Goal: Information Seeking & Learning: Learn about a topic

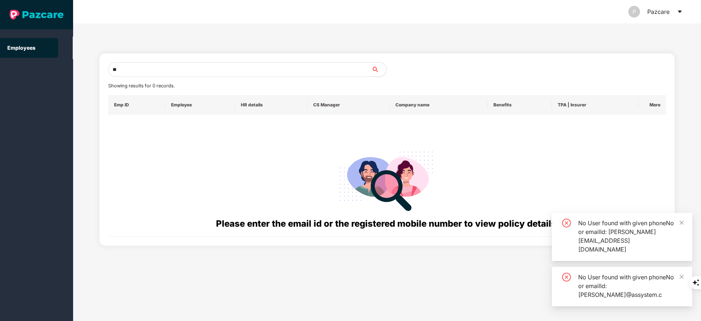
type input "*"
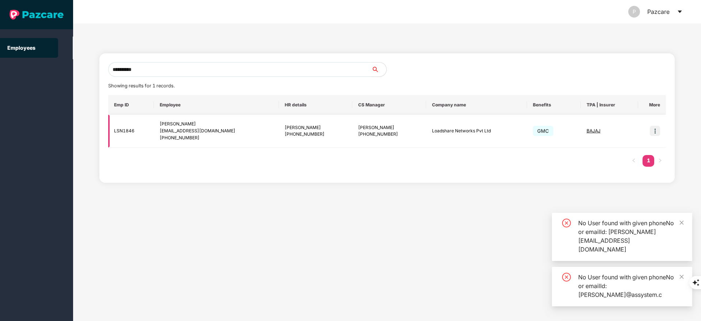
type input "**********"
click at [654, 133] on img at bounding box center [655, 131] width 10 height 10
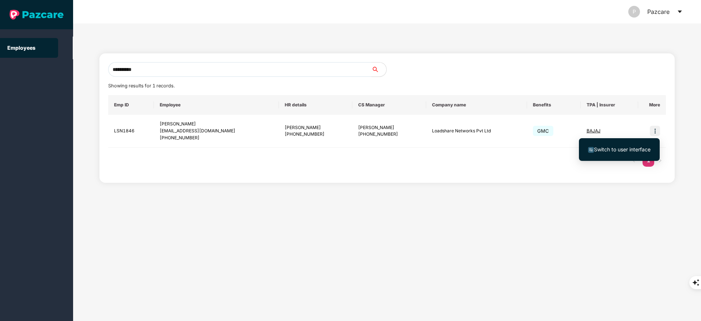
click at [605, 150] on span "Switch to user interface" at bounding box center [622, 149] width 57 height 6
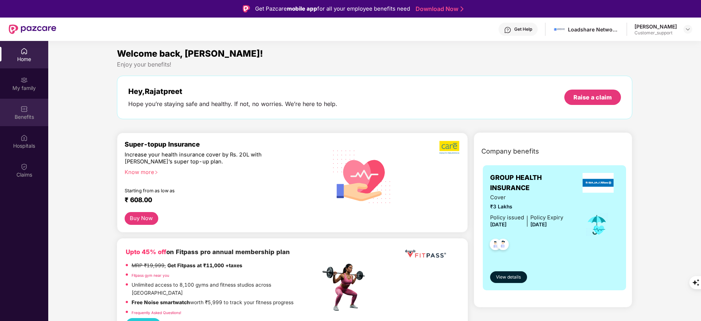
click at [23, 116] on div "Benefits" at bounding box center [24, 116] width 48 height 7
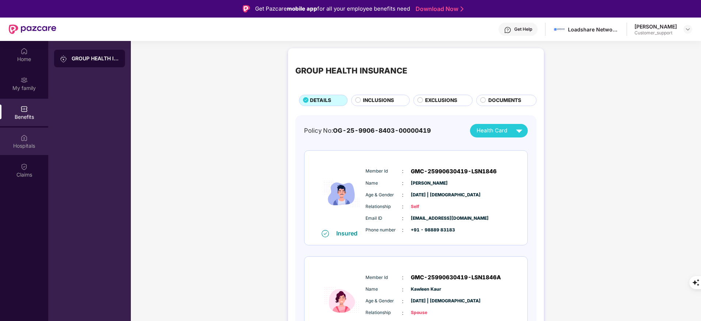
click at [32, 144] on div "Hospitals" at bounding box center [24, 145] width 48 height 7
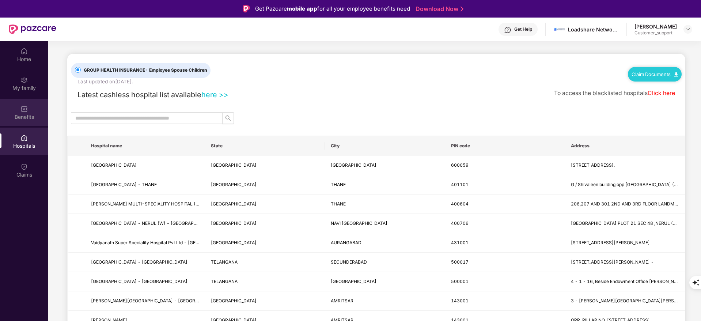
click at [26, 102] on div "Benefits" at bounding box center [24, 112] width 48 height 27
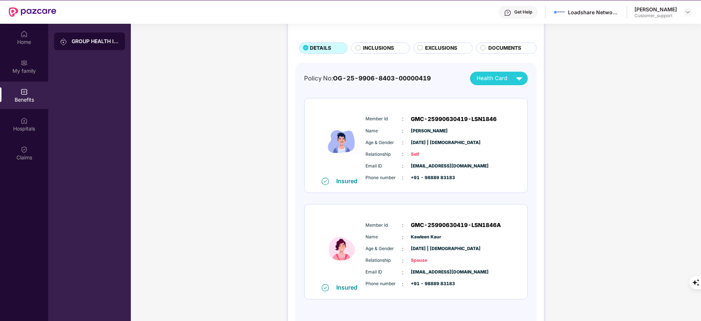
scroll to position [18, 0]
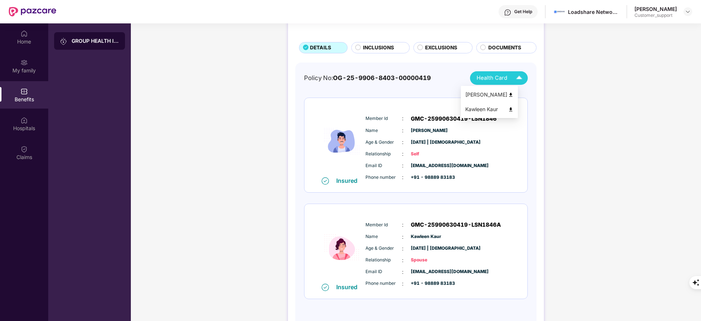
click at [519, 76] on img at bounding box center [519, 78] width 13 height 13
click at [514, 92] on img at bounding box center [510, 94] width 5 height 5
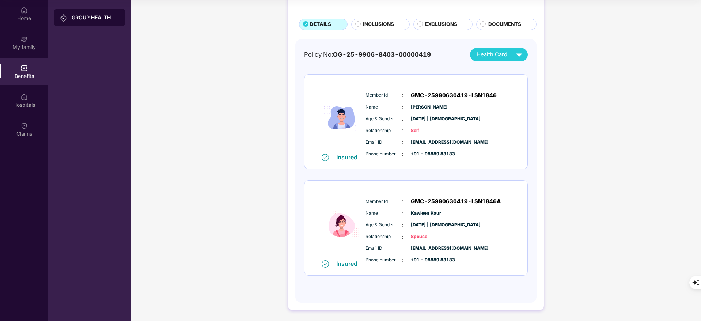
click at [494, 87] on div "Insured Member Id : GMC-25990630419-LSN1846 Name : [PERSON_NAME] Age & Gender :…" at bounding box center [415, 122] width 223 height 95
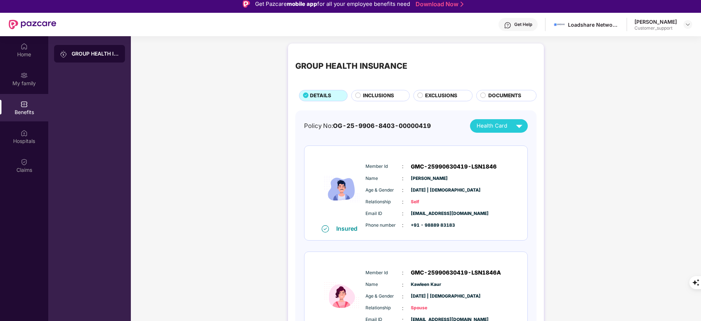
scroll to position [4, 0]
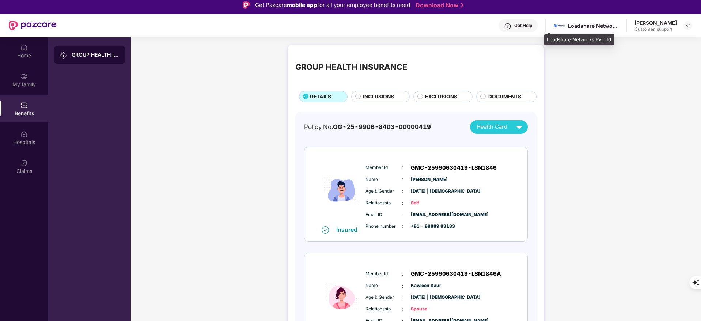
click at [574, 27] on div "Loadshare Networks Pvt Ltd" at bounding box center [593, 25] width 51 height 7
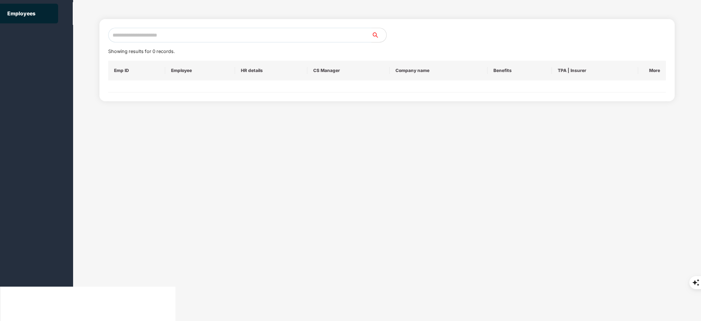
scroll to position [0, 0]
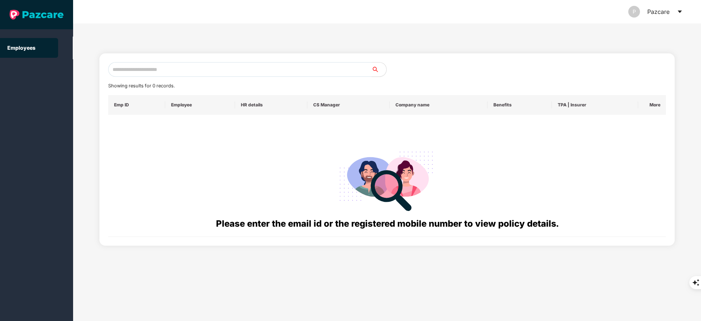
click at [131, 65] on input "text" at bounding box center [240, 69] width 264 height 15
paste input "**********"
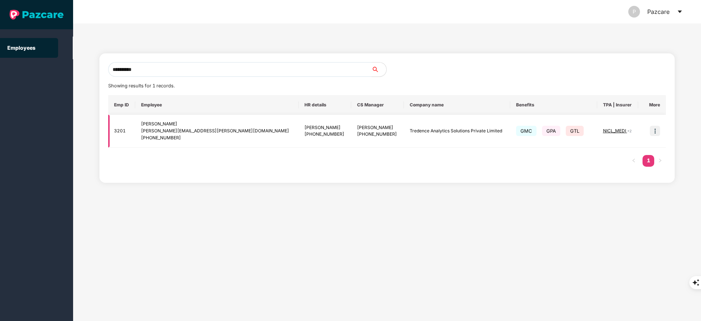
type input "**********"
click at [658, 130] on img at bounding box center [655, 131] width 10 height 10
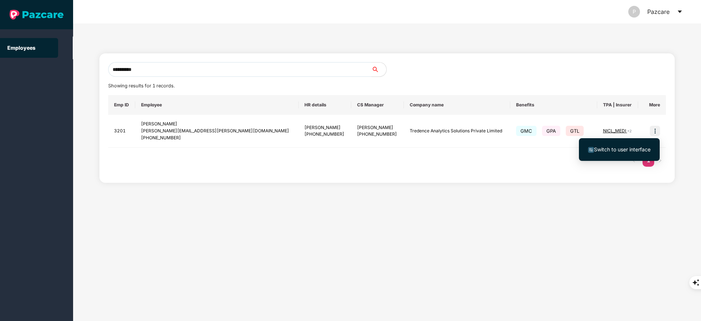
click at [625, 148] on span "Switch to user interface" at bounding box center [622, 149] width 57 height 6
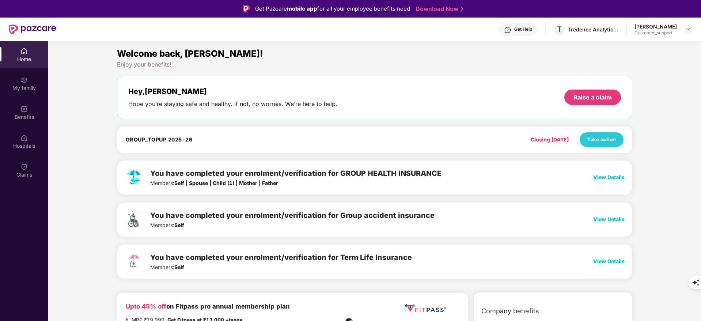
click at [35, 83] on div "My family" at bounding box center [24, 83] width 48 height 27
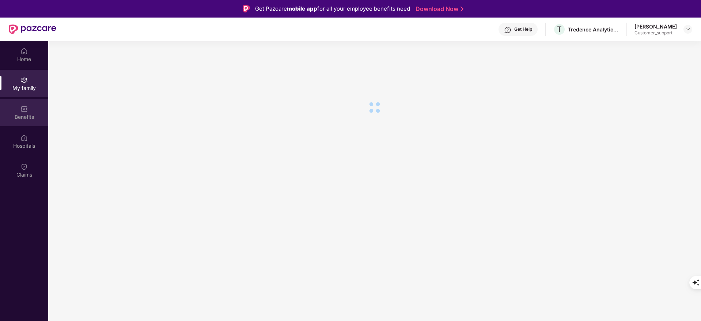
click at [23, 110] on img at bounding box center [23, 108] width 7 height 7
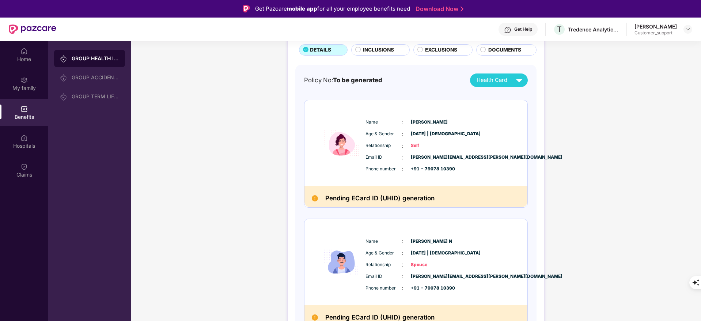
scroll to position [46, 0]
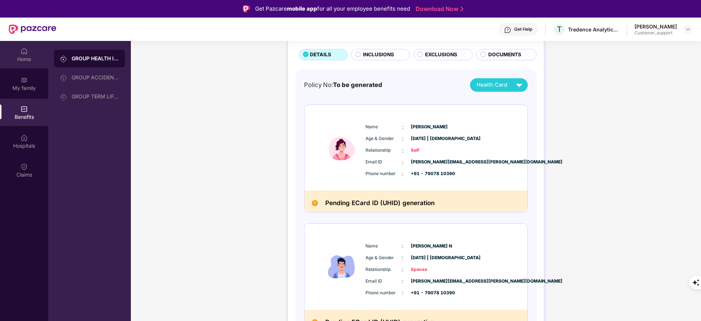
click at [7, 58] on div "Home" at bounding box center [24, 59] width 48 height 7
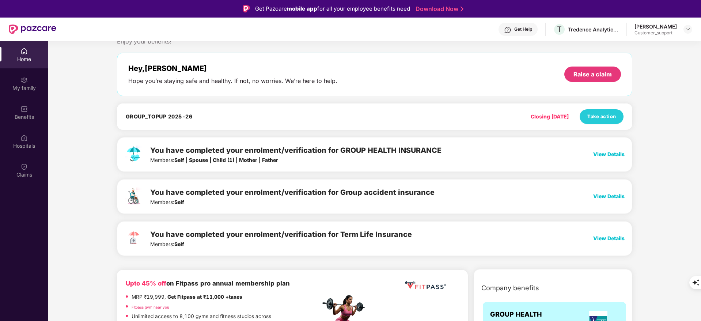
scroll to position [0, 0]
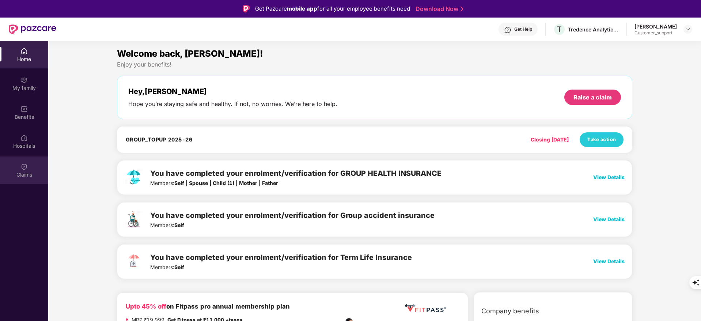
click at [30, 172] on div "Claims" at bounding box center [24, 174] width 48 height 7
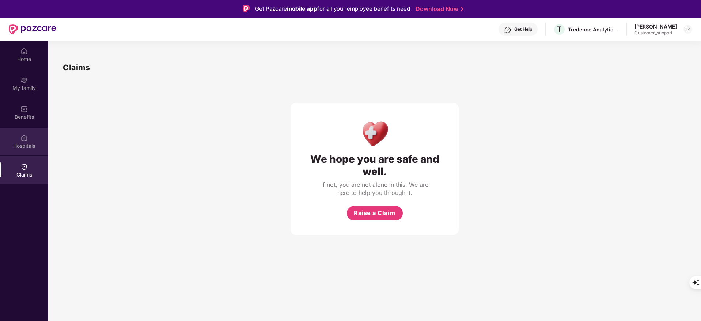
click at [28, 144] on div "Hospitals" at bounding box center [24, 145] width 48 height 7
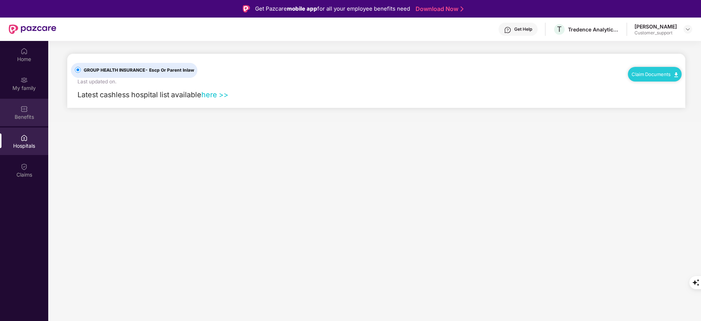
click at [29, 108] on div "Benefits" at bounding box center [24, 112] width 48 height 27
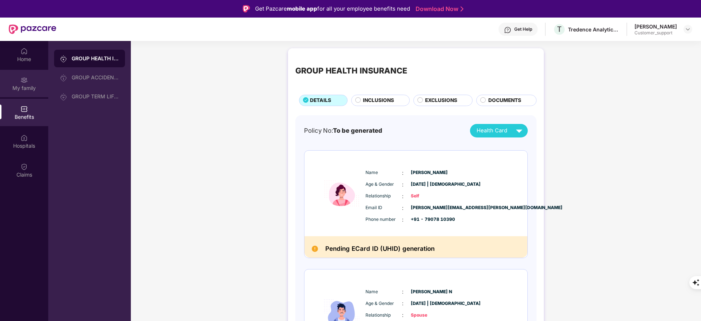
click at [25, 92] on div "My family" at bounding box center [24, 83] width 48 height 27
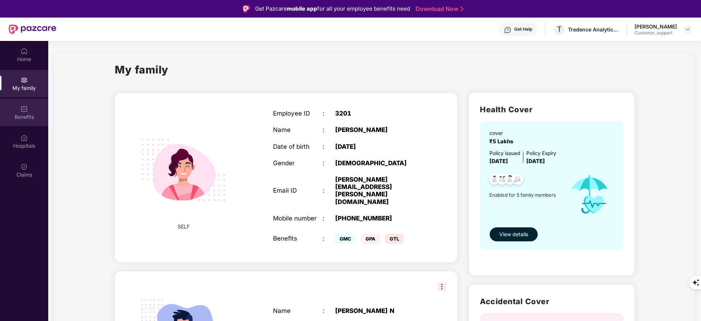
click at [16, 121] on div "Benefits" at bounding box center [24, 112] width 48 height 27
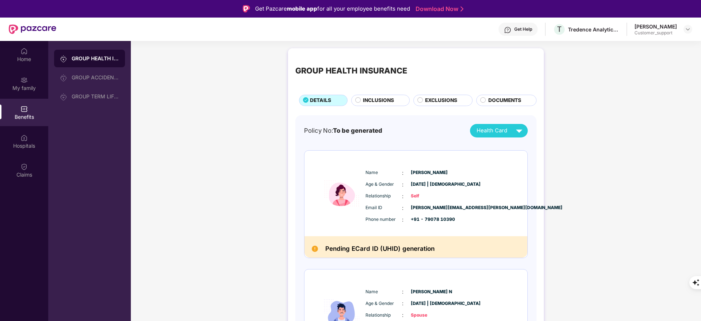
click at [523, 27] on div "Get Help" at bounding box center [523, 29] width 18 height 6
click at [518, 29] on div "Get Help" at bounding box center [523, 29] width 18 height 6
click at [519, 29] on div "Get Help" at bounding box center [523, 29] width 18 height 6
